Goal: Information Seeking & Learning: Learn about a topic

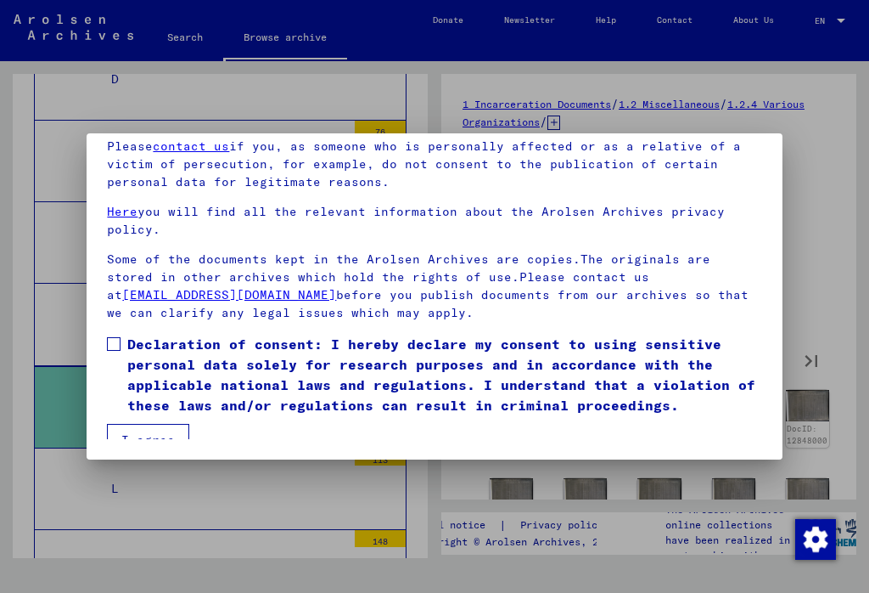
scroll to position [161, 0]
click at [115, 337] on label "Declaration of consent: I hereby declare my consent to using sensitive personal…" at bounding box center [434, 375] width 655 height 82
click at [140, 428] on button "I agree" at bounding box center [148, 440] width 82 height 32
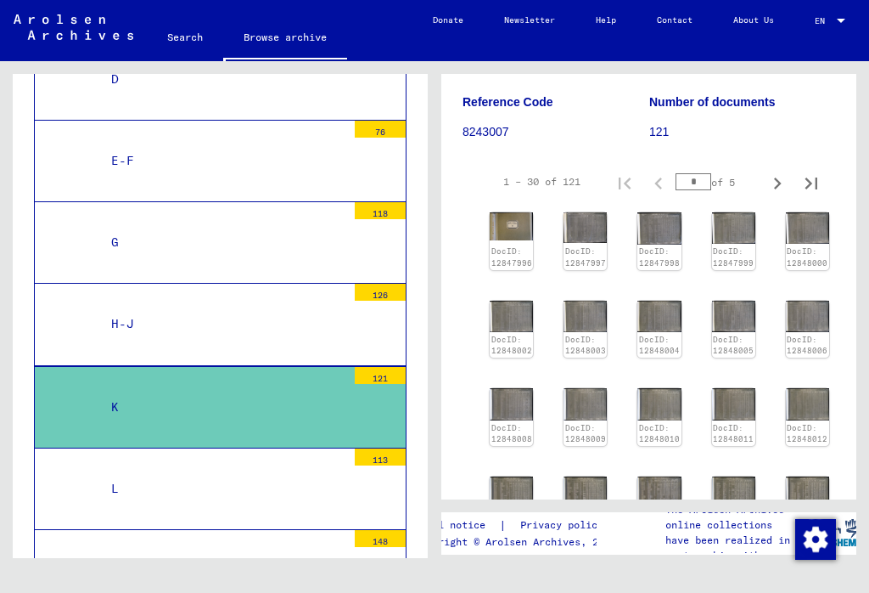
scroll to position [181, 0]
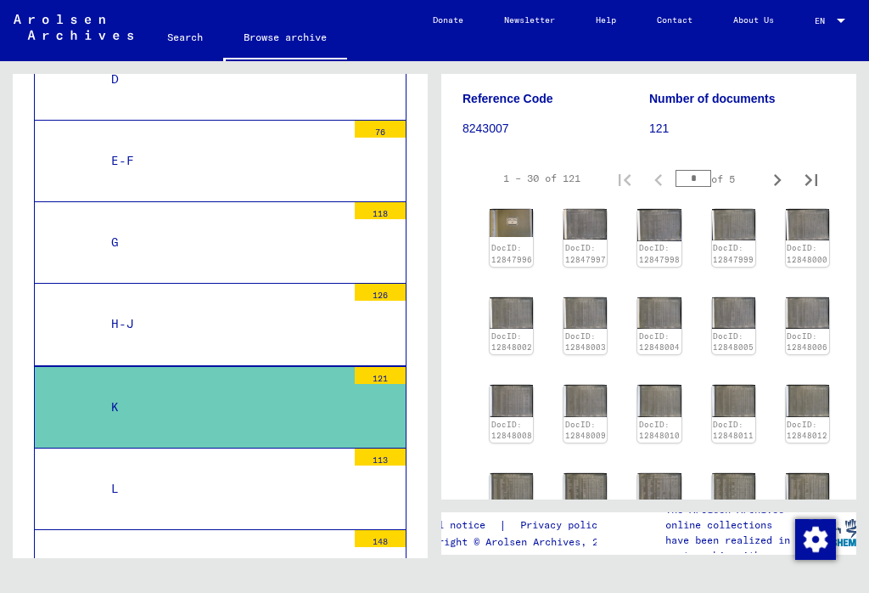
click at [773, 175] on icon "Next page" at bounding box center [778, 180] width 24 height 24
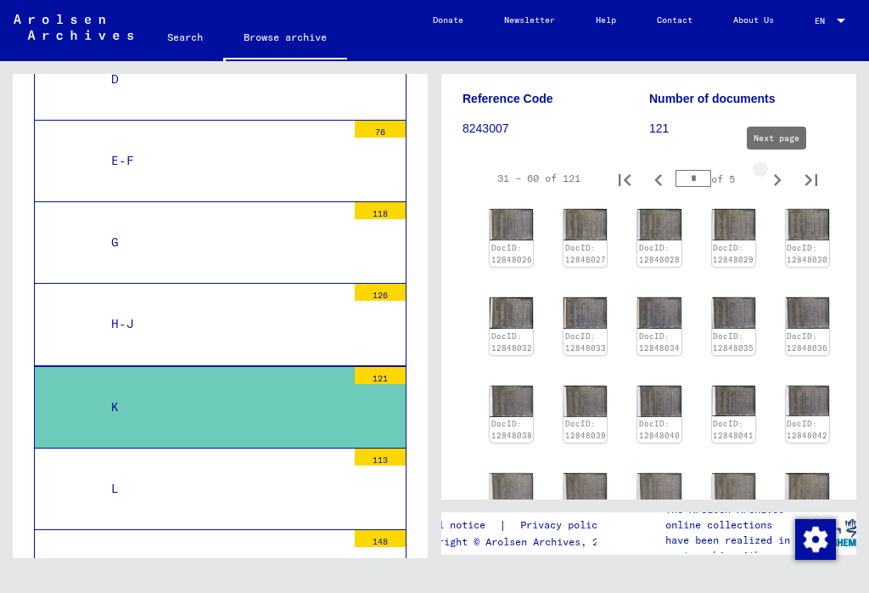
type input "*"
click at [662, 223] on img at bounding box center [659, 224] width 43 height 31
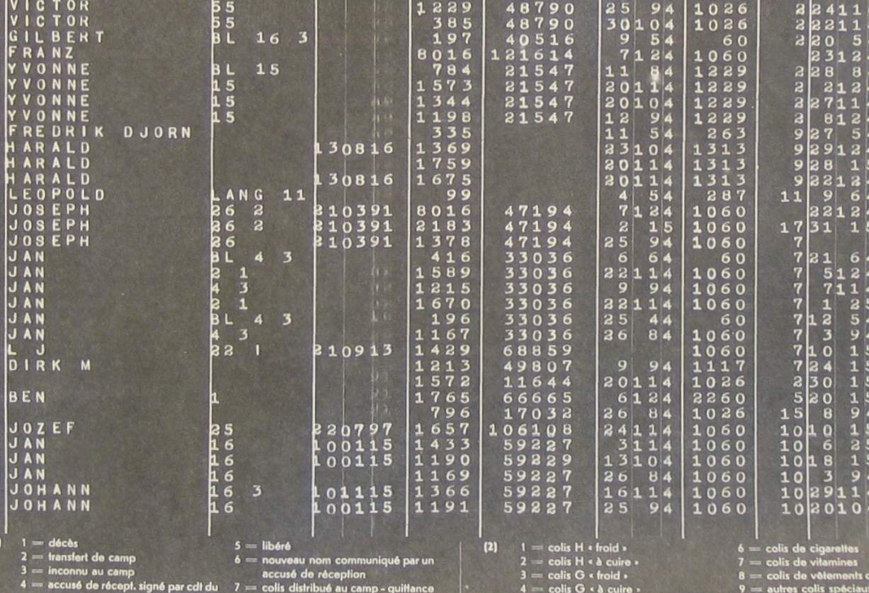
click at [144, 104] on img at bounding box center [434, 253] width 580 height 423
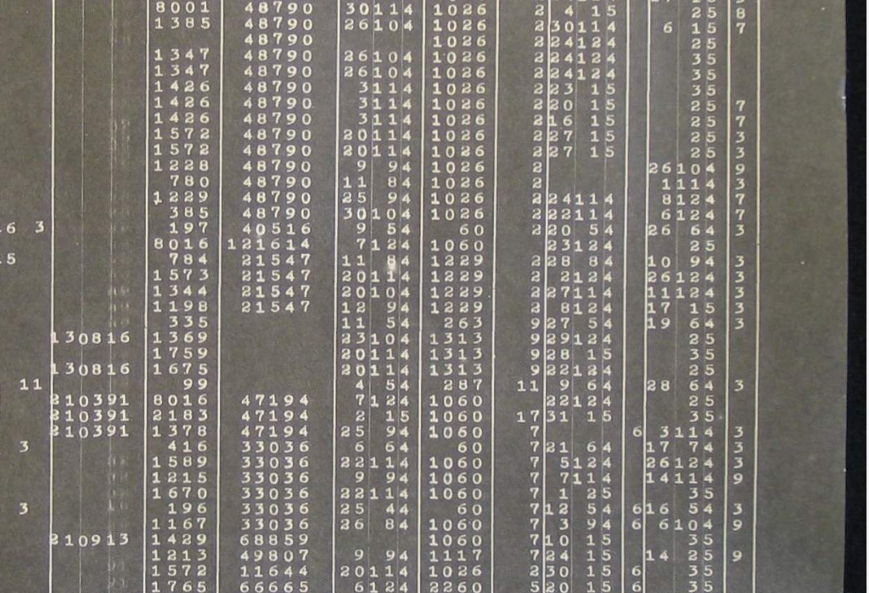
click at [730, 232] on icon at bounding box center [740, 252] width 20 height 41
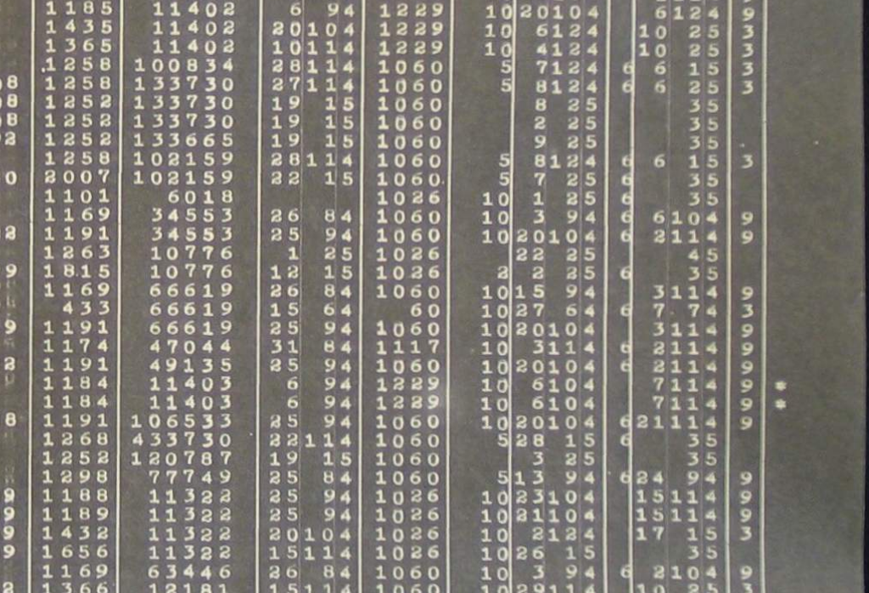
click at [730, 232] on icon at bounding box center [740, 252] width 20 height 41
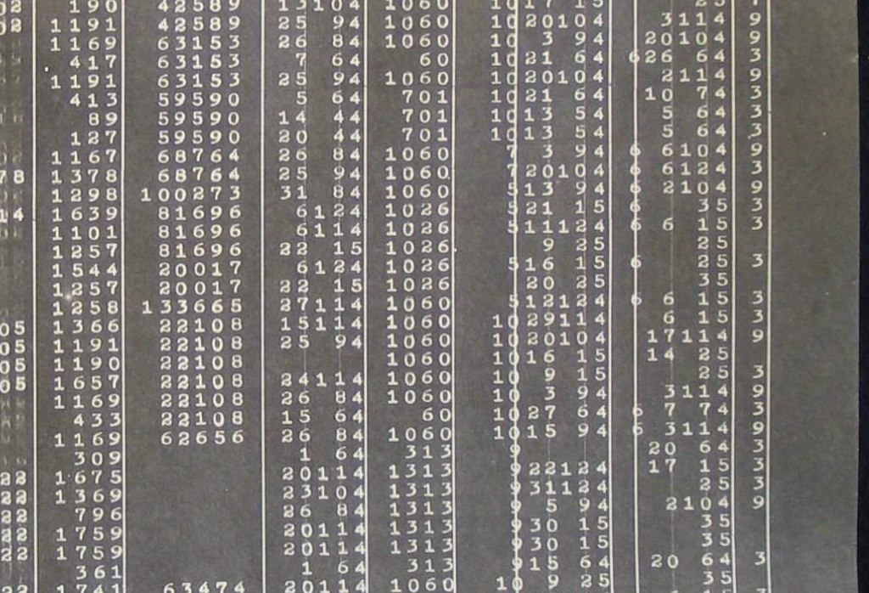
click at [730, 232] on icon at bounding box center [740, 252] width 20 height 41
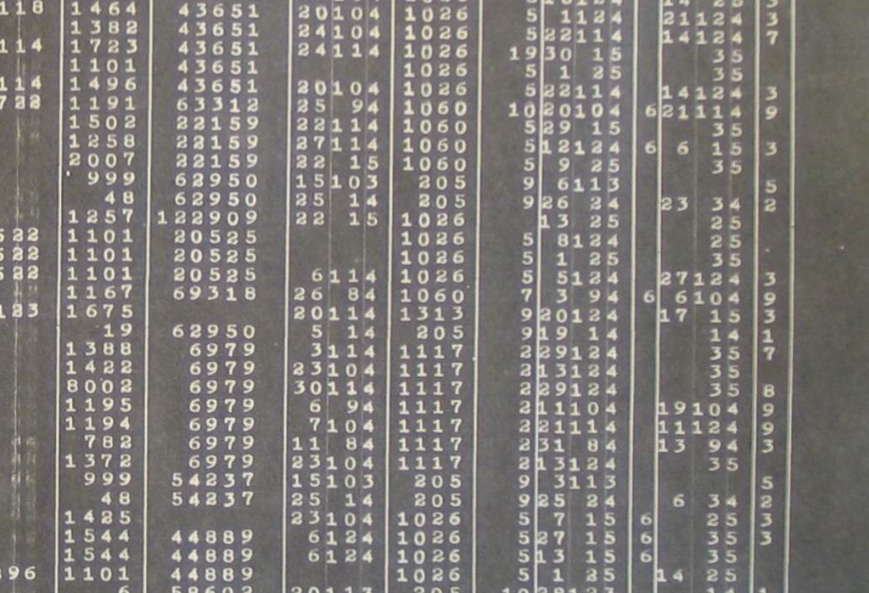
click at [730, 232] on icon at bounding box center [740, 252] width 20 height 41
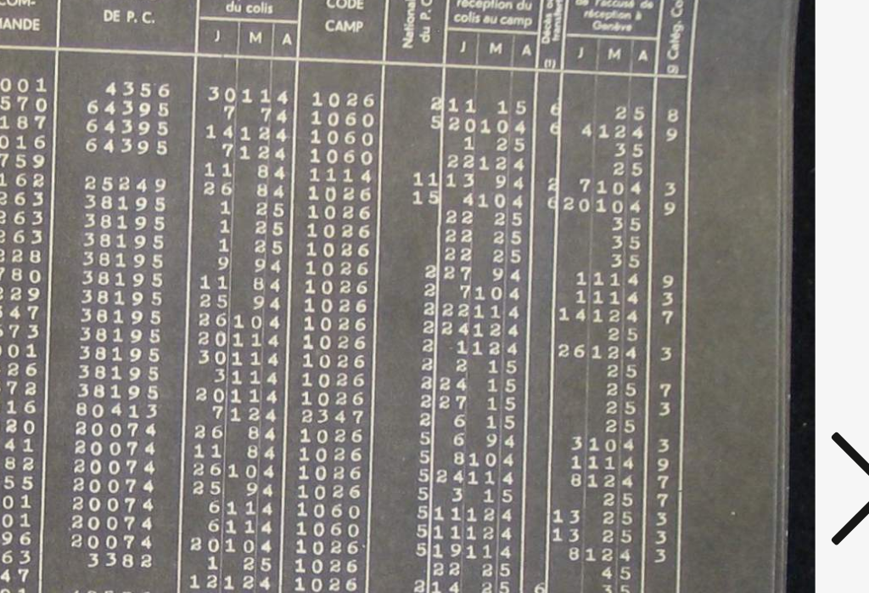
click at [730, 232] on icon at bounding box center [740, 252] width 20 height 41
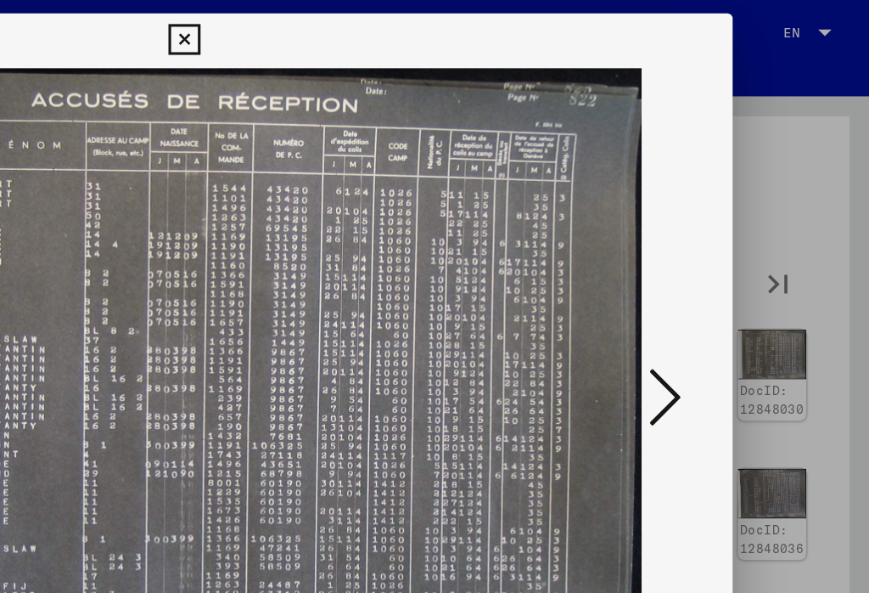
click at [443, 23] on icon at bounding box center [435, 25] width 20 height 20
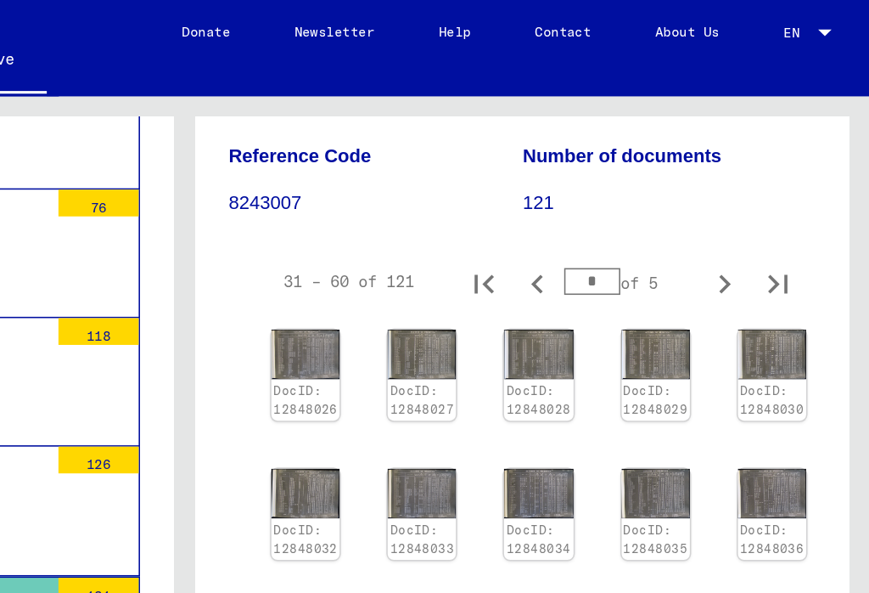
click at [655, 178] on icon "Previous page" at bounding box center [659, 180] width 8 height 12
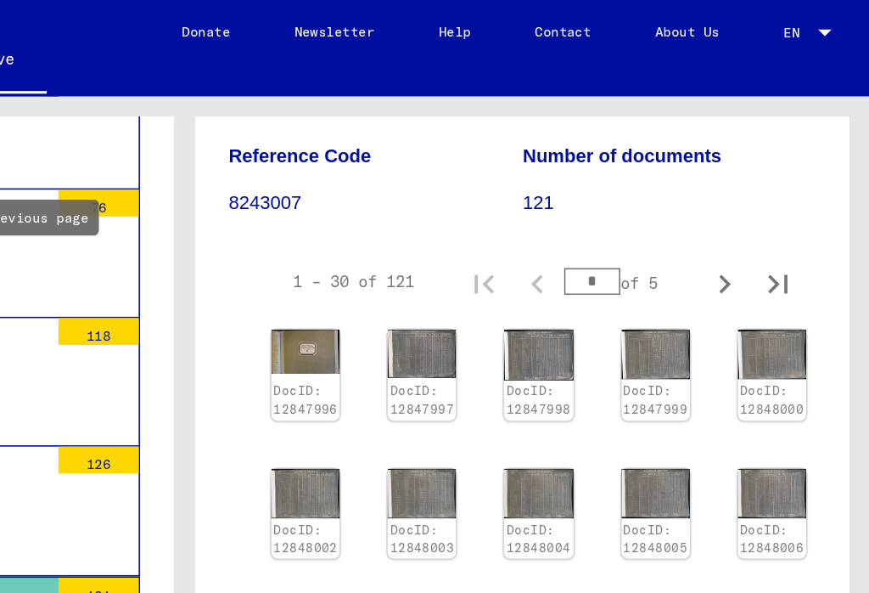
type input "*"
click at [564, 229] on img at bounding box center [585, 224] width 43 height 31
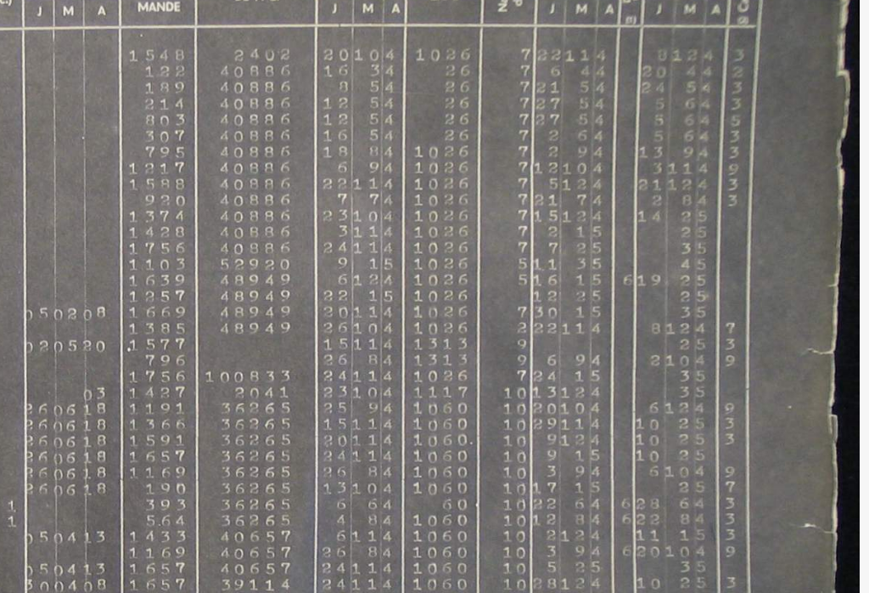
click at [730, 232] on icon at bounding box center [740, 252] width 20 height 41
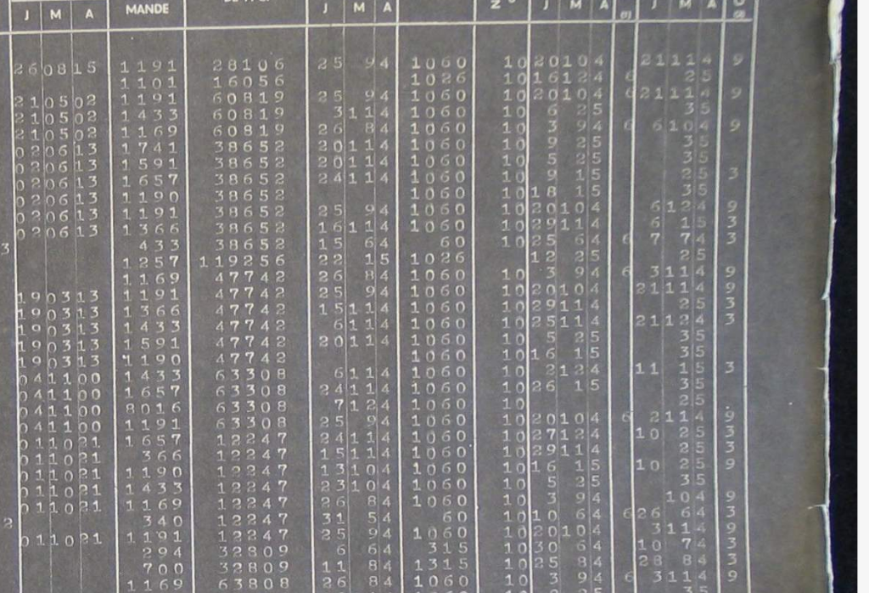
click at [730, 232] on icon at bounding box center [740, 252] width 20 height 41
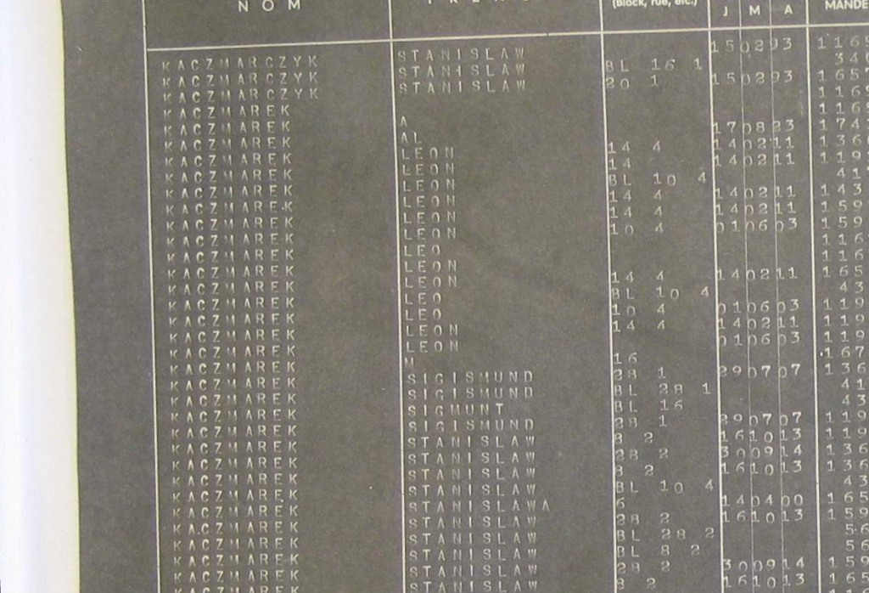
click at [119, 232] on icon at bounding box center [129, 252] width 20 height 41
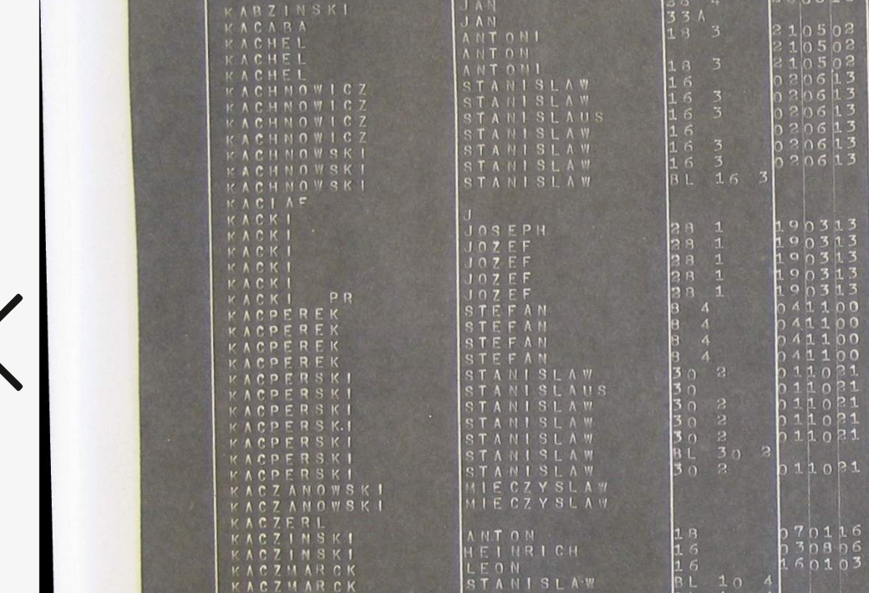
click at [119, 232] on icon at bounding box center [129, 252] width 20 height 41
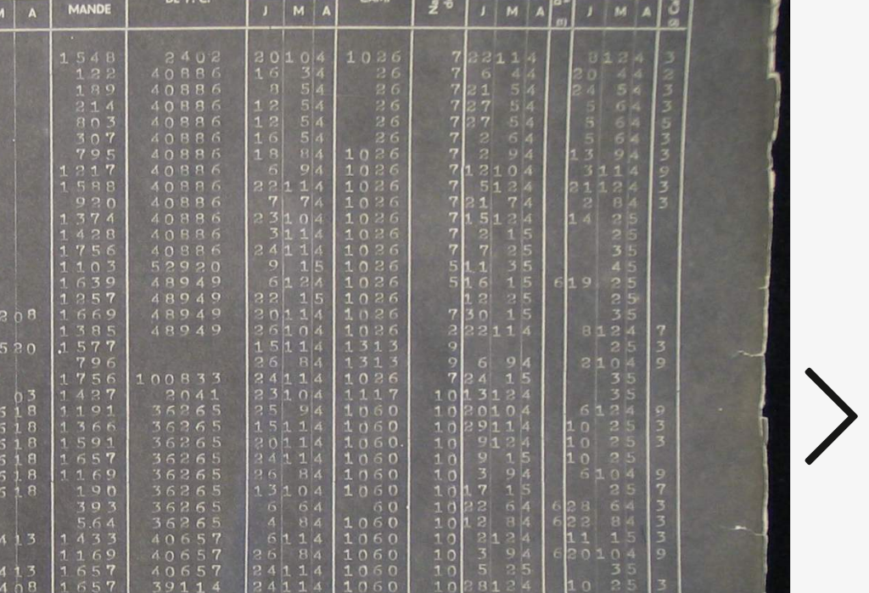
click at [730, 232] on icon at bounding box center [740, 252] width 20 height 41
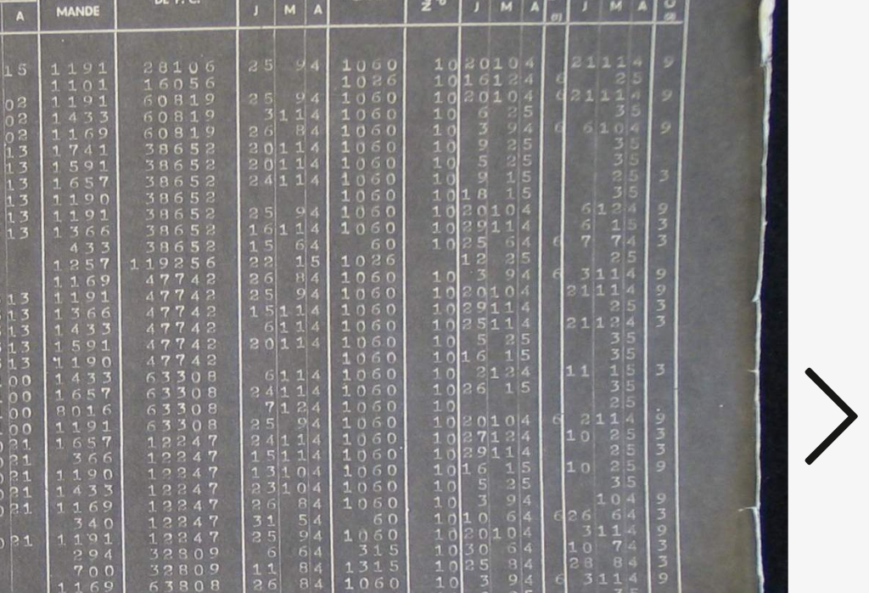
click at [730, 232] on icon at bounding box center [740, 252] width 20 height 41
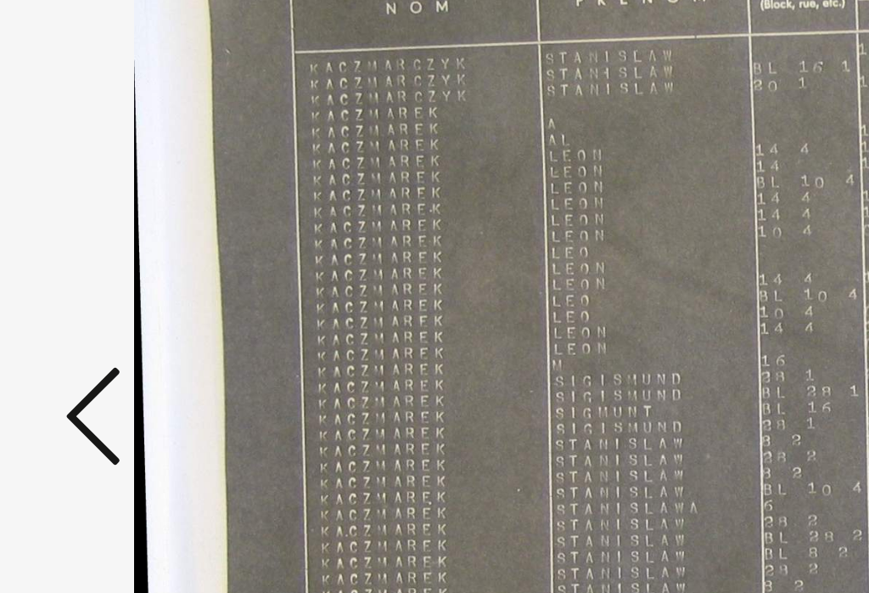
click at [114, 229] on button at bounding box center [129, 253] width 31 height 48
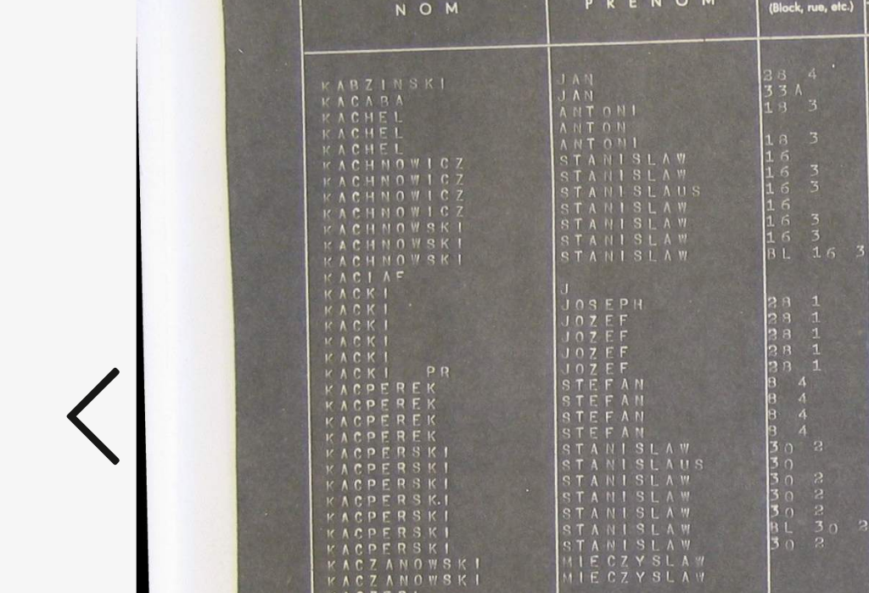
click at [119, 232] on icon at bounding box center [129, 252] width 20 height 41
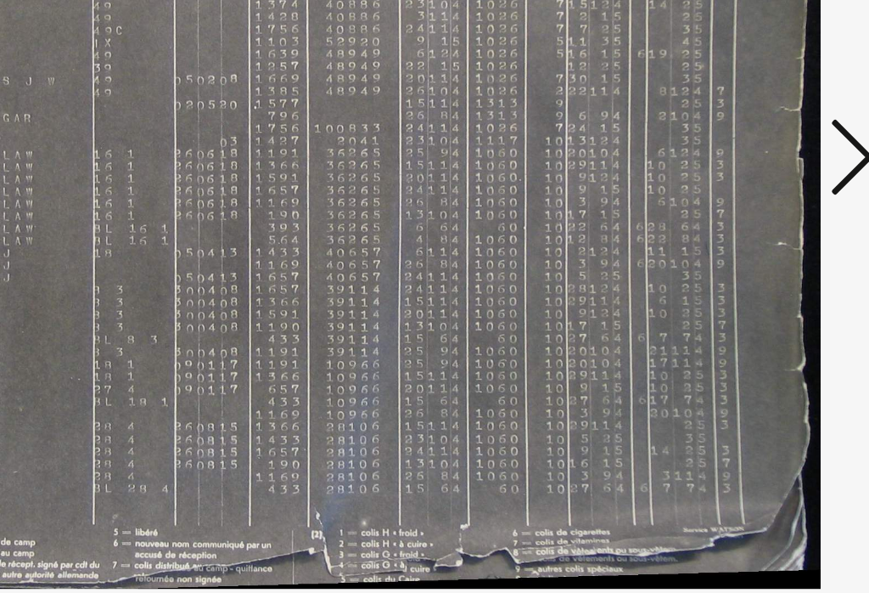
click at [730, 232] on icon at bounding box center [740, 252] width 20 height 41
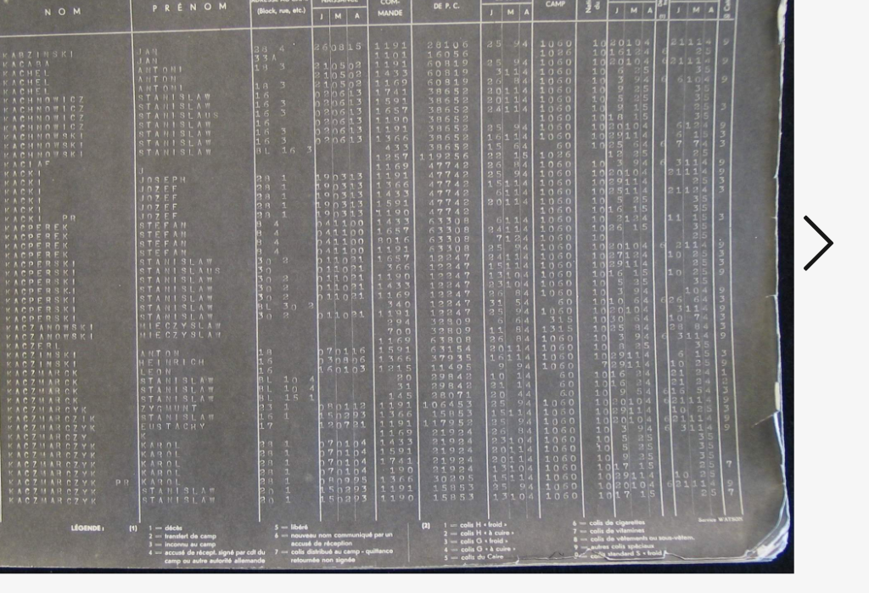
click at [730, 232] on icon at bounding box center [740, 252] width 20 height 41
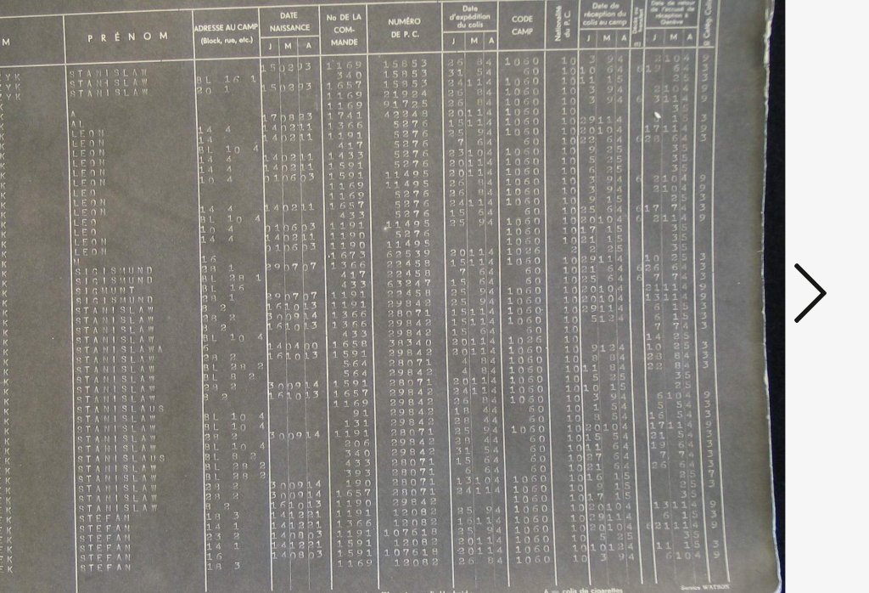
click at [730, 232] on icon at bounding box center [740, 252] width 20 height 41
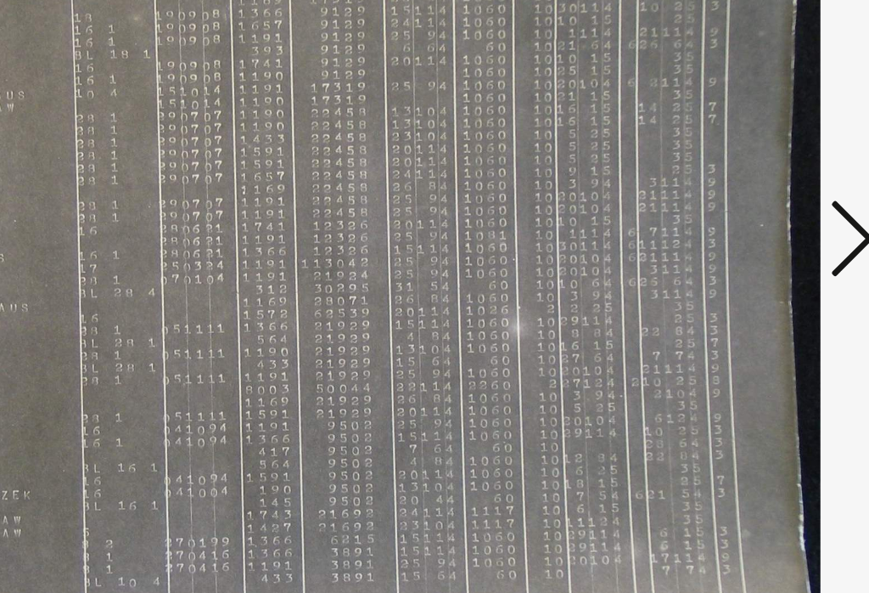
click at [730, 232] on icon at bounding box center [740, 252] width 20 height 41
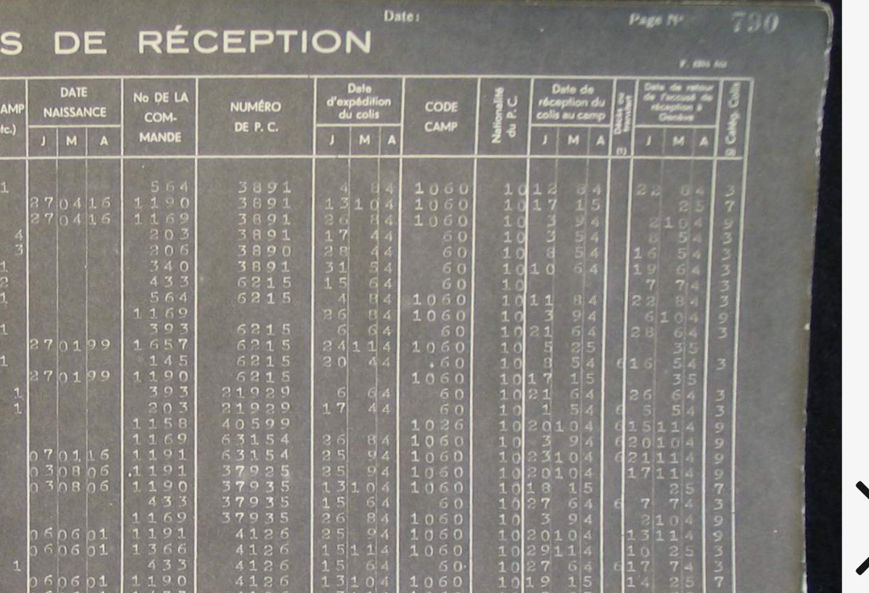
click at [725, 229] on button at bounding box center [740, 253] width 31 height 48
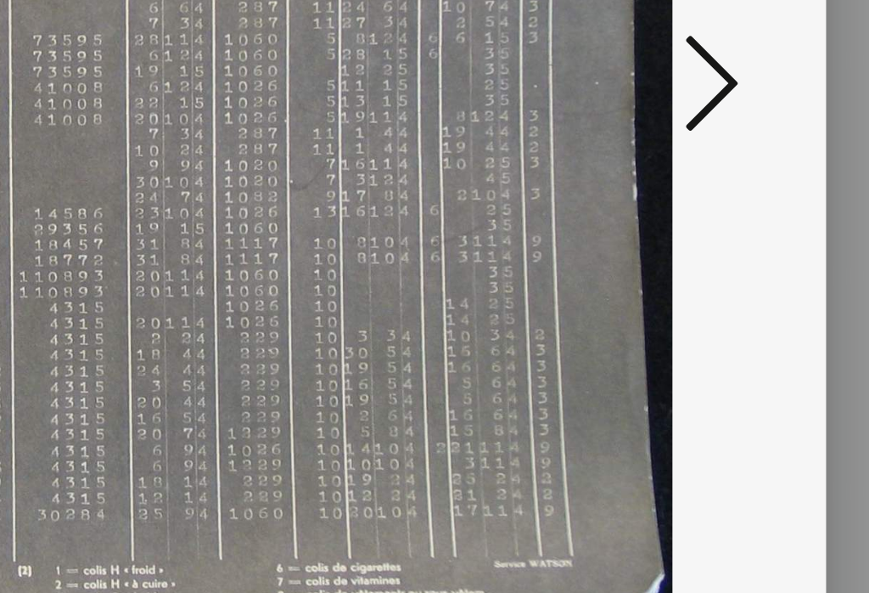
click at [730, 232] on icon at bounding box center [740, 252] width 20 height 41
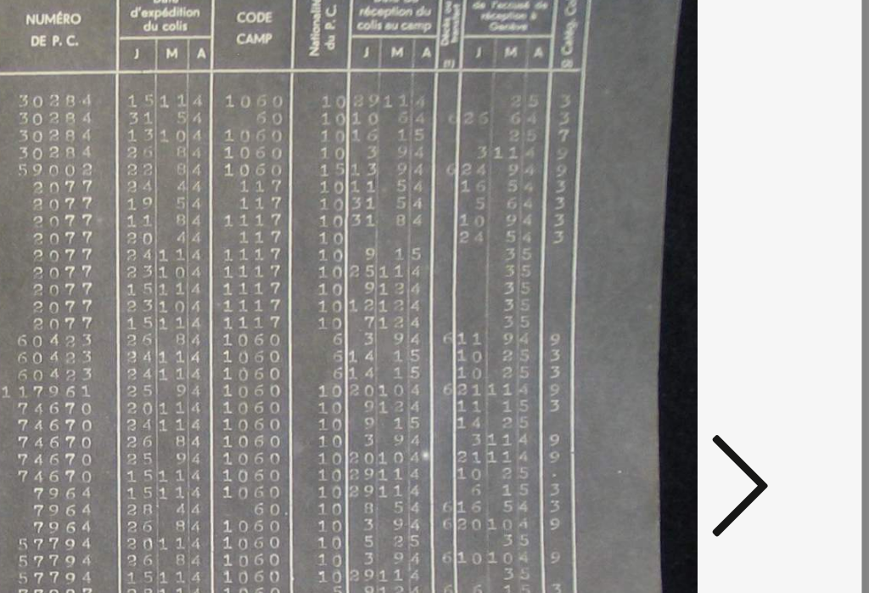
click at [730, 232] on icon at bounding box center [740, 252] width 20 height 41
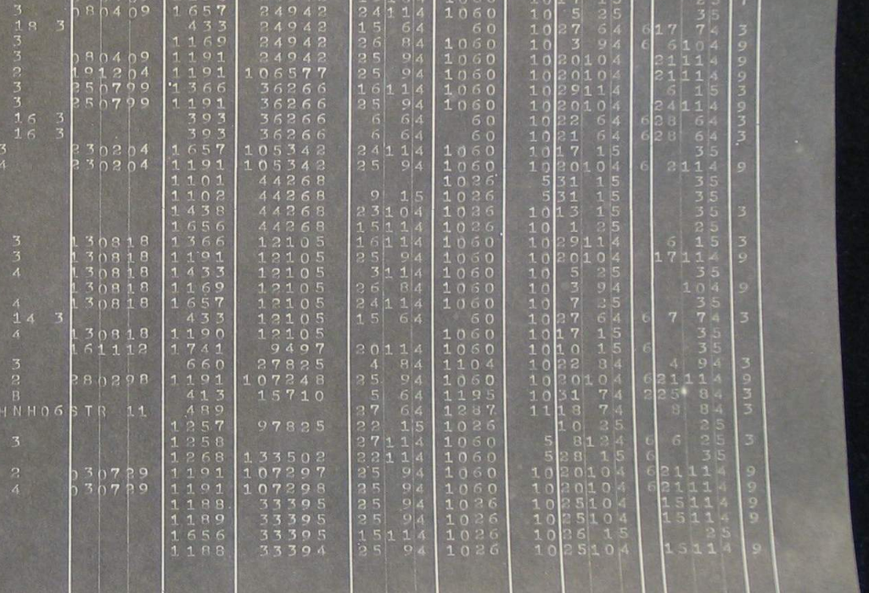
click at [730, 232] on icon at bounding box center [740, 252] width 20 height 41
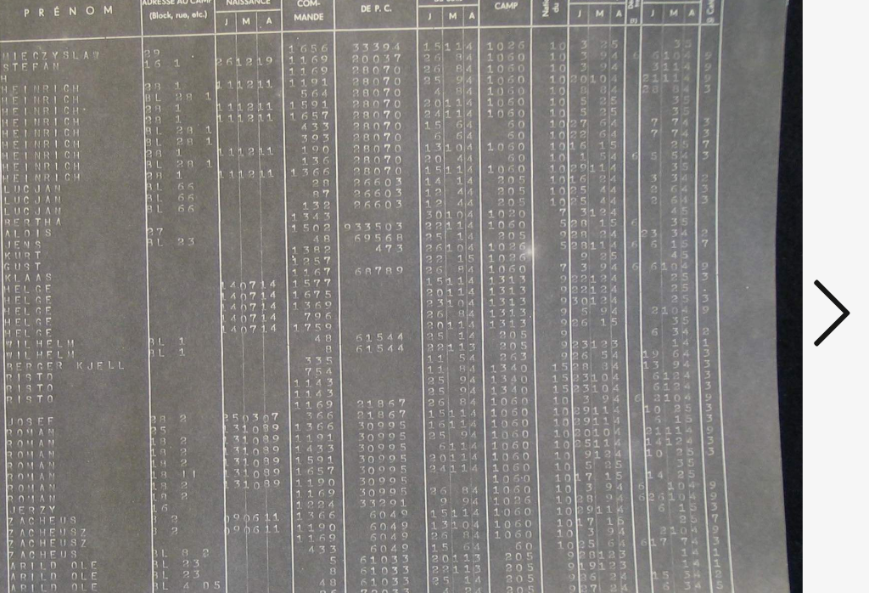
click at [730, 232] on icon at bounding box center [740, 252] width 20 height 41
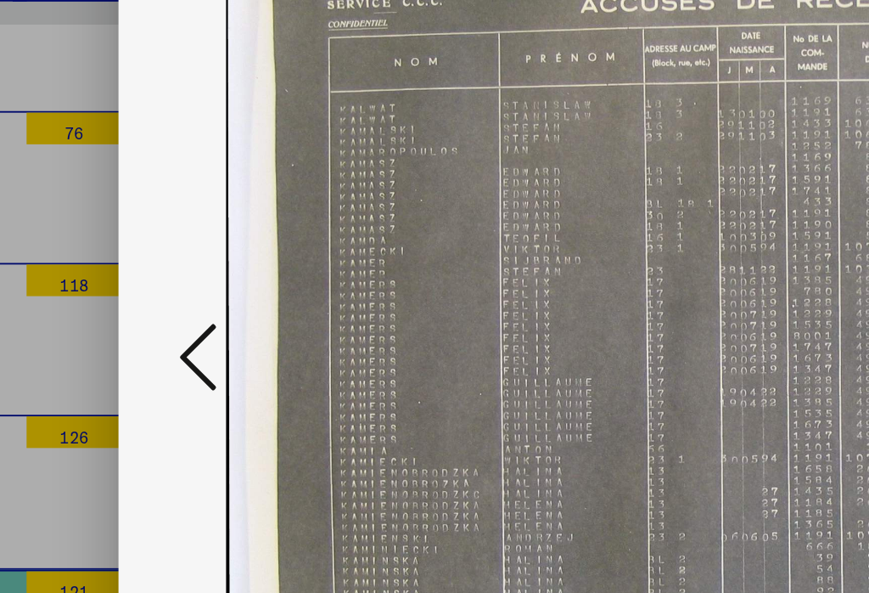
click at [138, 232] on icon at bounding box center [129, 252] width 20 height 41
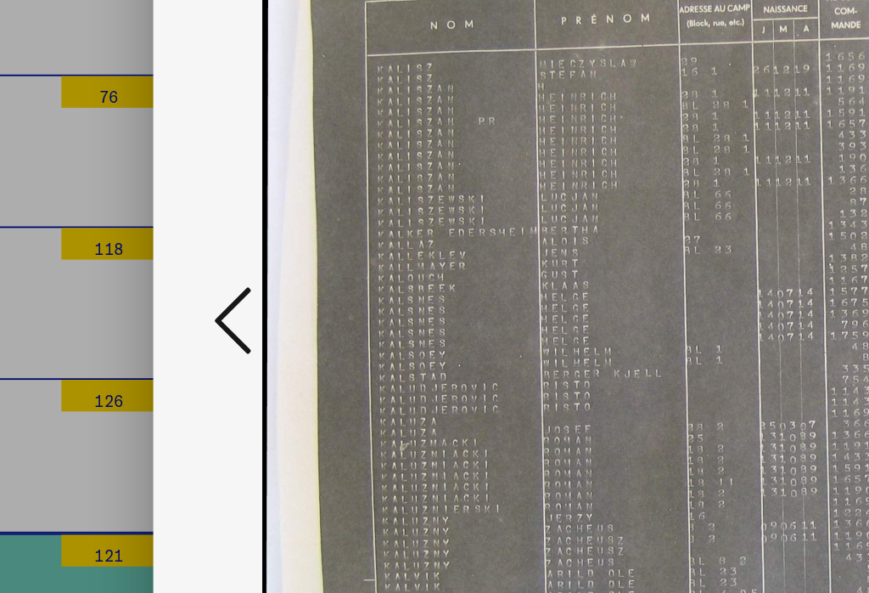
click at [139, 232] on icon at bounding box center [129, 252] width 20 height 41
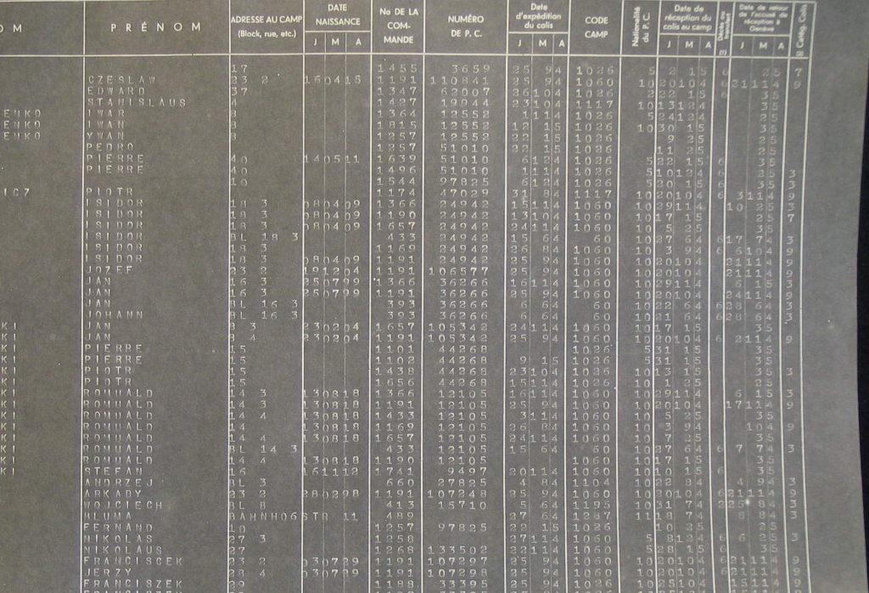
click at [730, 232] on icon at bounding box center [740, 252] width 20 height 41
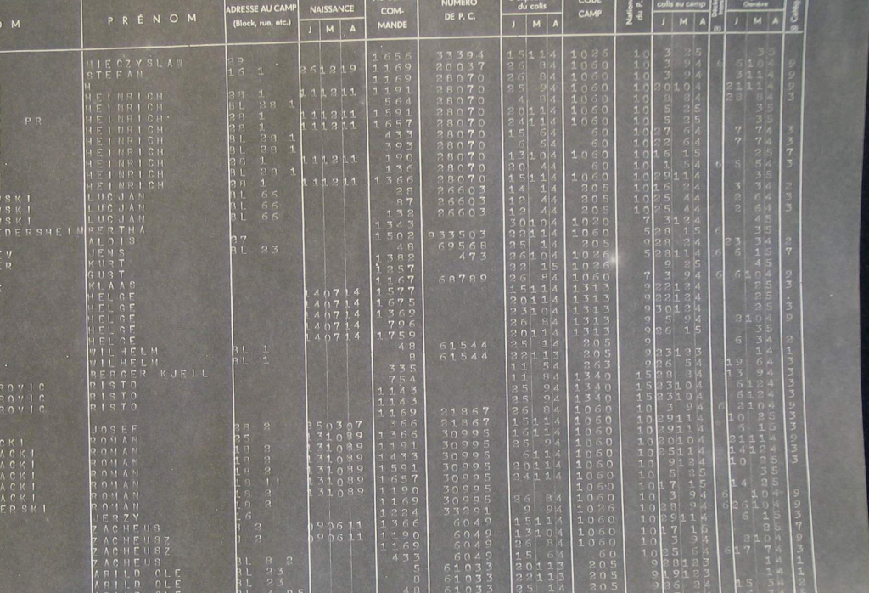
click at [730, 232] on icon at bounding box center [740, 252] width 20 height 41
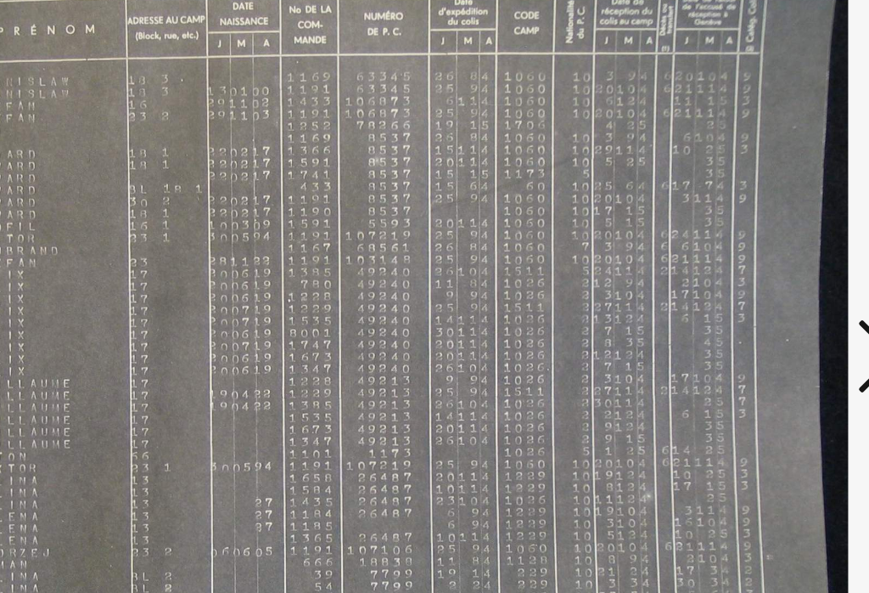
click at [730, 232] on icon at bounding box center [740, 252] width 20 height 41
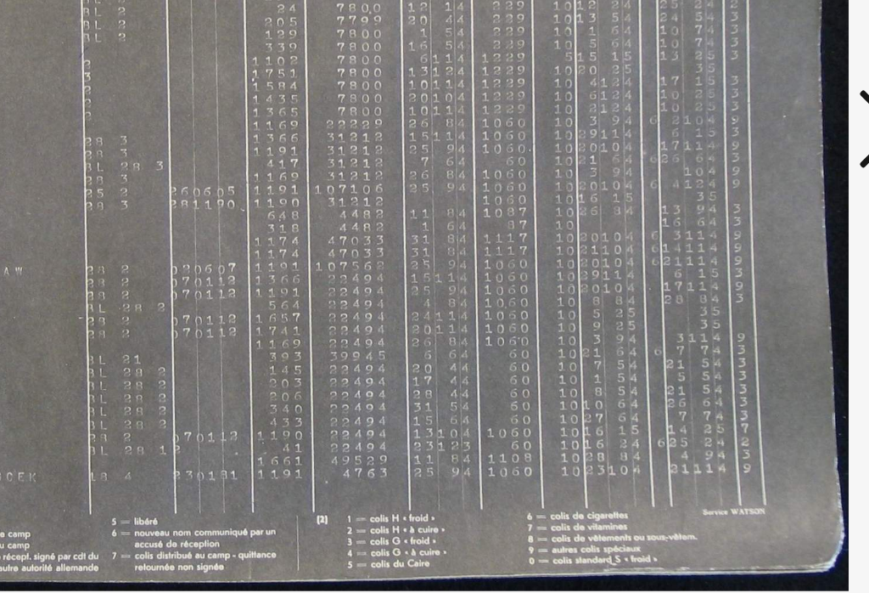
click at [730, 232] on icon at bounding box center [740, 252] width 20 height 41
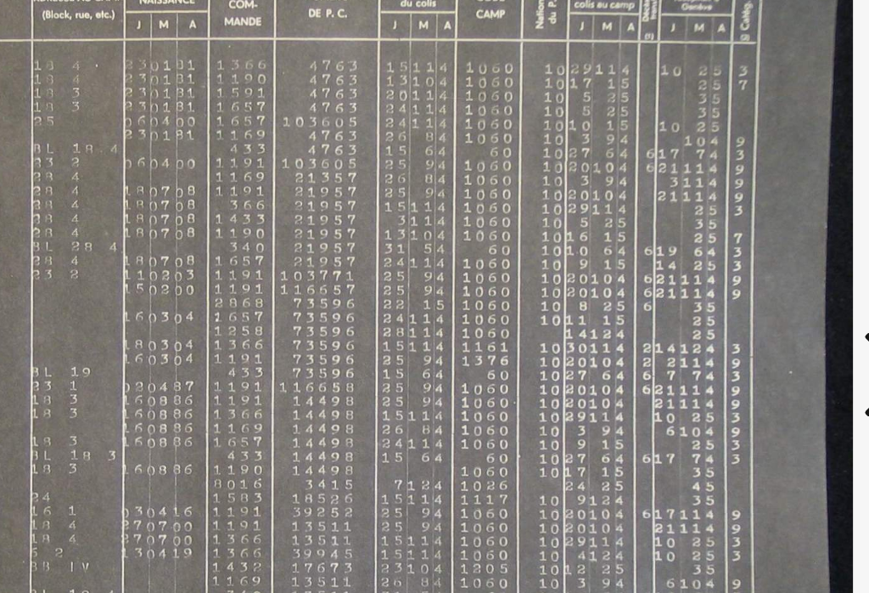
click at [730, 232] on icon at bounding box center [740, 252] width 20 height 41
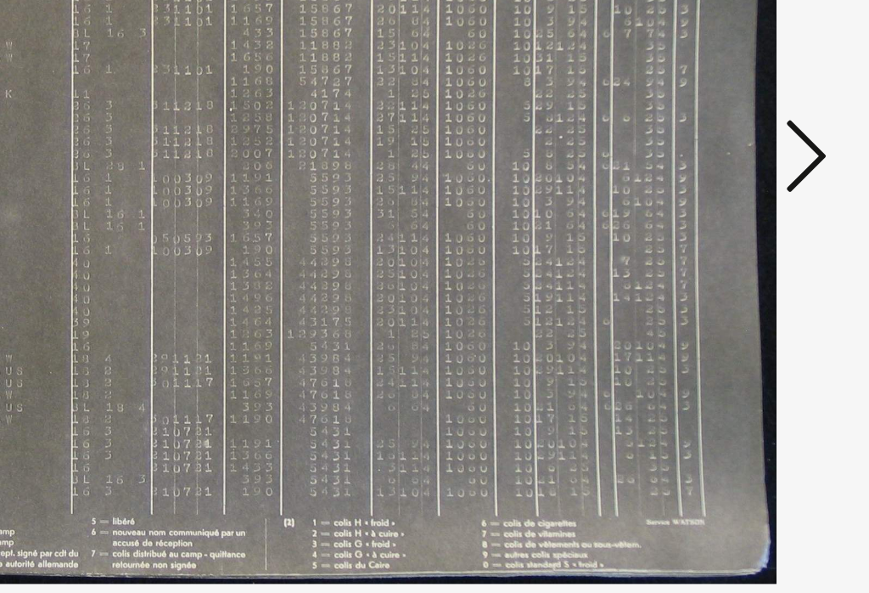
click at [730, 232] on icon at bounding box center [740, 252] width 20 height 41
